Goal: Task Accomplishment & Management: Manage account settings

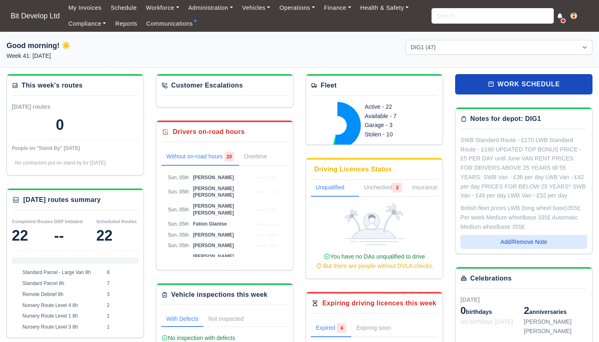
select select "2"
click at [160, 23] on link "Communications" at bounding box center [170, 24] width 56 height 16
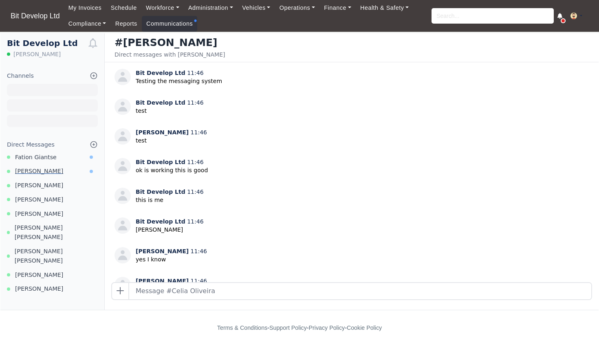
click at [40, 170] on span "Julian Qenanaj" at bounding box center [39, 171] width 48 height 9
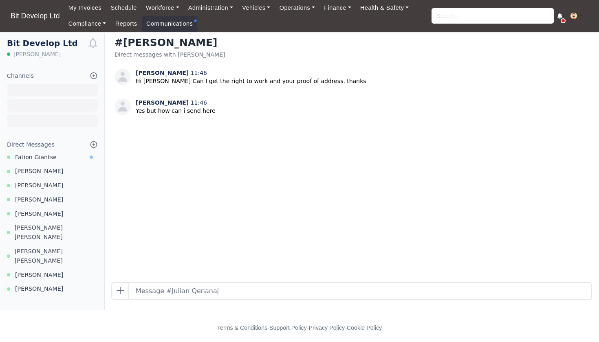
click at [148, 291] on input "text" at bounding box center [360, 291] width 462 height 16
click at [158, 295] on input "text" at bounding box center [360, 291] width 462 height 16
type input "please send via email - office@bitdevelop.co.uk thanks"
click at [48, 170] on span "Fation Giantse" at bounding box center [36, 171] width 42 height 9
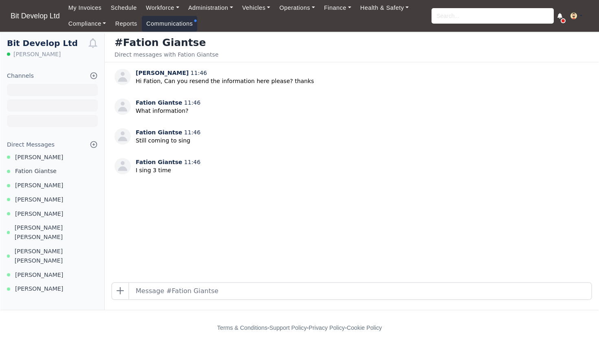
click at [178, 23] on link "Communications" at bounding box center [170, 24] width 56 height 16
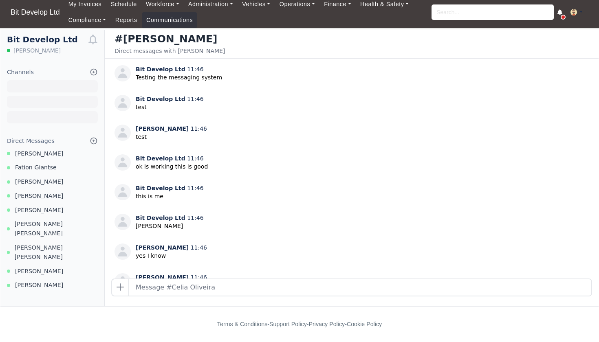
scroll to position [3, 0]
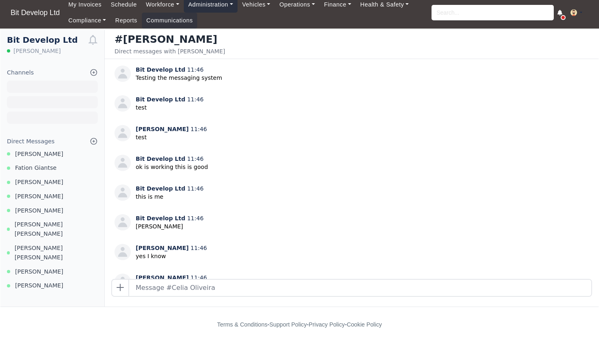
click at [219, 7] on link "Administration" at bounding box center [211, 5] width 54 height 16
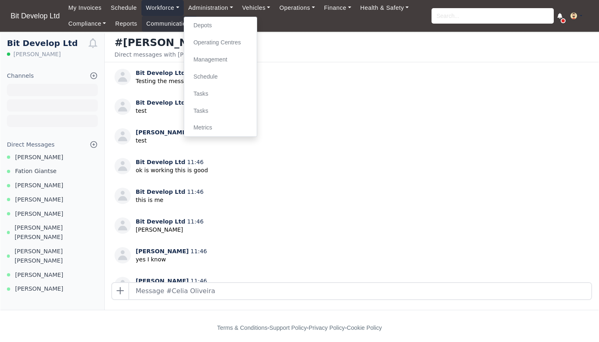
click at [165, 9] on link "Workforce" at bounding box center [162, 8] width 42 height 16
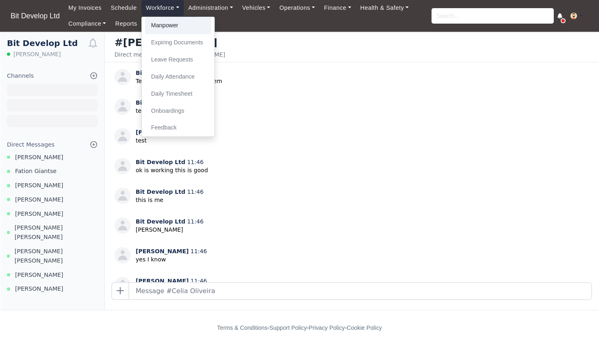
click at [168, 24] on link "Manpower" at bounding box center [178, 25] width 66 height 17
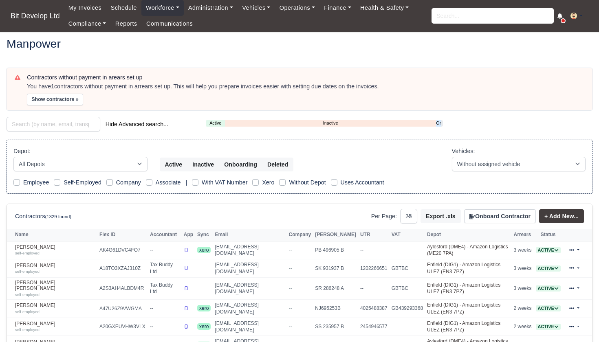
select select "25"
click at [439, 123] on link "Onboarding" at bounding box center [438, 123] width 4 height 7
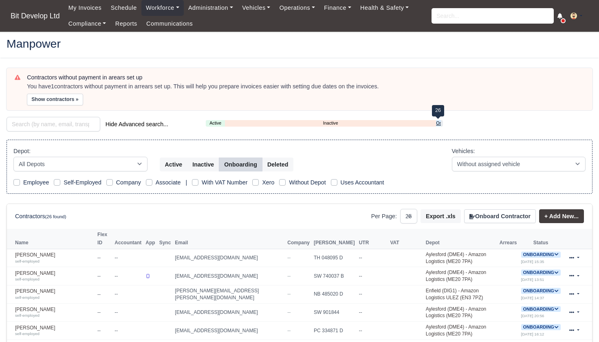
click at [437, 122] on link "Onboarding" at bounding box center [438, 123] width 4 height 7
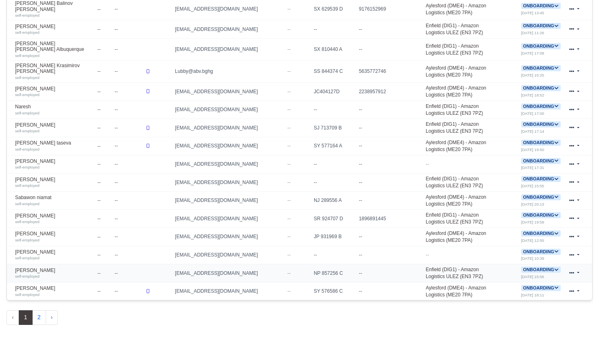
scroll to position [415, 0]
click at [51, 267] on link "Stephen Leon Gibbons self-employed" at bounding box center [54, 273] width 78 height 12
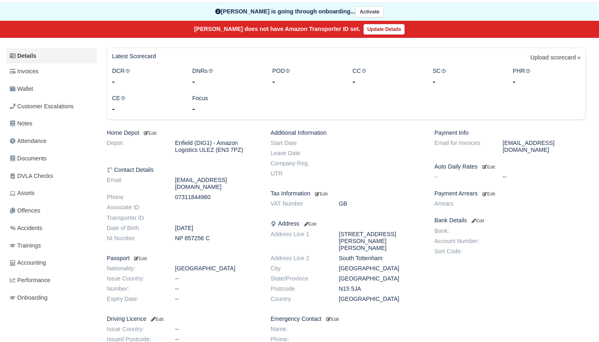
scroll to position [74, 0]
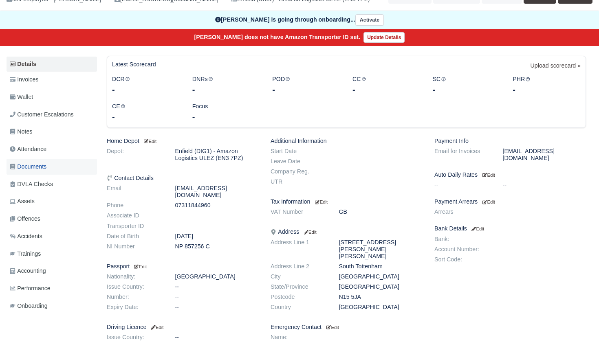
click at [37, 164] on span "Documents" at bounding box center [28, 166] width 37 height 9
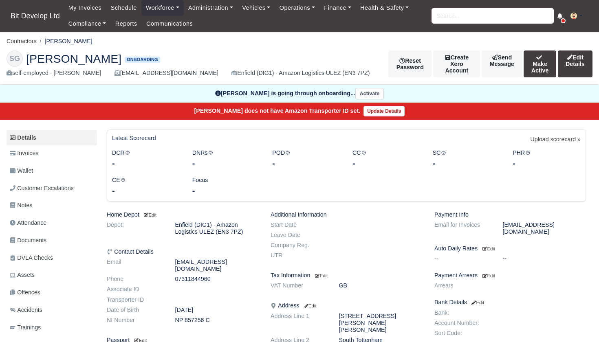
scroll to position [74, 0]
